Goal: Task Accomplishment & Management: Use online tool/utility

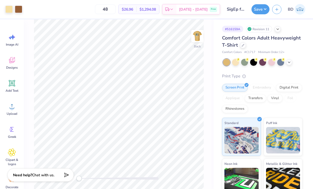
click at [287, 60] on icon at bounding box center [289, 62] width 4 height 4
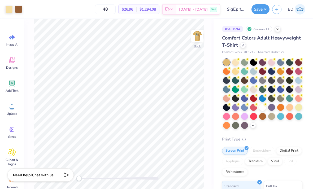
click at [279, 69] on div at bounding box center [280, 71] width 7 height 7
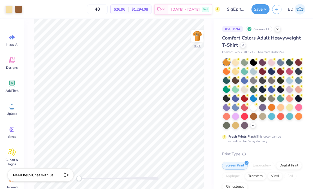
click at [236, 70] on div at bounding box center [235, 71] width 7 height 7
click at [239, 123] on div at bounding box center [235, 125] width 7 height 7
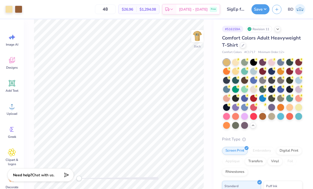
click at [264, 117] on div at bounding box center [262, 116] width 7 height 7
click at [297, 114] on div at bounding box center [298, 116] width 7 height 7
click at [284, 104] on div at bounding box center [280, 107] width 7 height 7
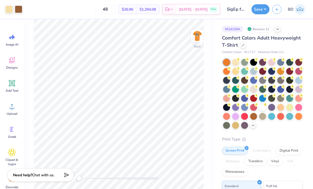
click at [229, 115] on div at bounding box center [226, 116] width 7 height 7
click at [300, 98] on div at bounding box center [298, 98] width 7 height 7
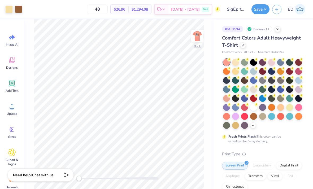
click at [255, 86] on circle at bounding box center [257, 87] width 4 height 4
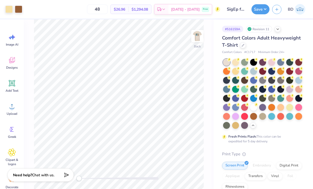
click at [243, 80] on div at bounding box center [244, 80] width 7 height 7
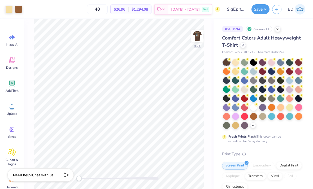
click at [287, 80] on div at bounding box center [289, 80] width 7 height 7
click at [245, 78] on div at bounding box center [244, 80] width 7 height 7
click at [262, 116] on div at bounding box center [262, 116] width 7 height 7
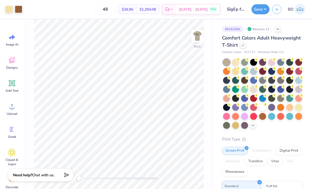
click at [200, 37] on img at bounding box center [197, 36] width 11 height 11
click at [198, 40] on img at bounding box center [197, 36] width 11 height 11
click at [200, 41] on img at bounding box center [197, 36] width 11 height 11
click at [280, 77] on div at bounding box center [280, 80] width 7 height 7
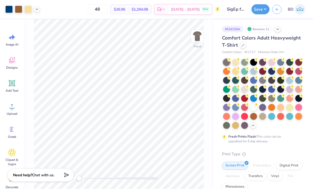
click at [246, 81] on div at bounding box center [244, 80] width 7 height 7
click at [263, 117] on div at bounding box center [262, 116] width 7 height 7
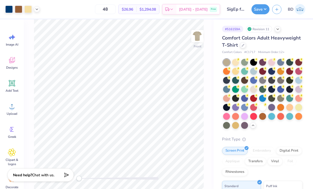
click at [283, 97] on div at bounding box center [280, 98] width 7 height 7
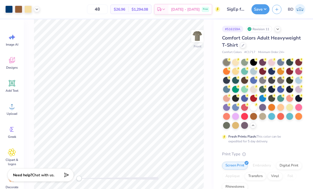
click at [195, 41] on img at bounding box center [197, 36] width 11 height 11
click at [199, 41] on img at bounding box center [197, 36] width 11 height 11
click at [261, 10] on button "Save" at bounding box center [261, 9] width 18 height 10
